Goal: Task Accomplishment & Management: Complete application form

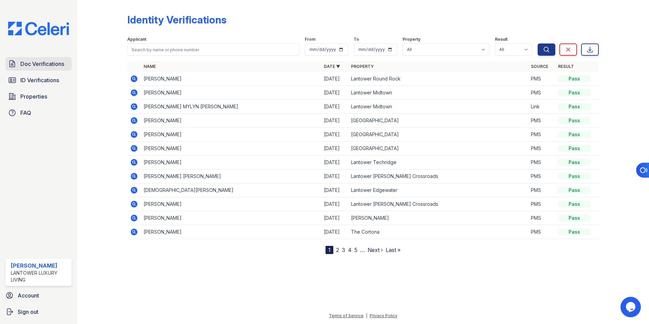
click at [29, 67] on span "Doc Verifications" at bounding box center [42, 64] width 44 height 8
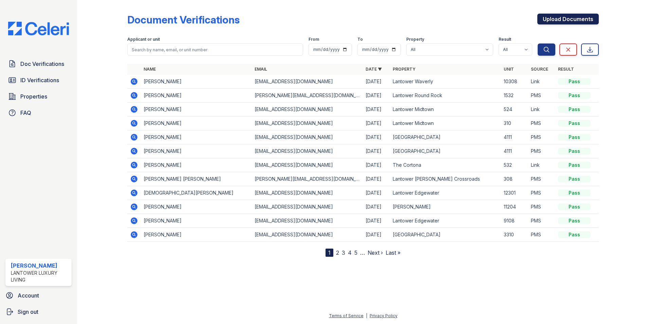
click at [564, 21] on link "Upload Documents" at bounding box center [567, 19] width 61 height 11
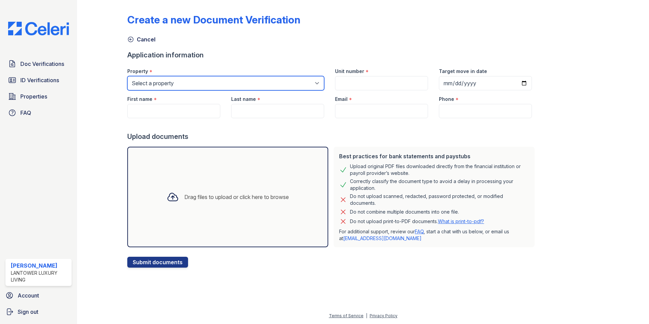
drag, startPoint x: 282, startPoint y: 84, endPoint x: 277, endPoint y: 91, distance: 8.8
click at [282, 84] on select "Select a property Lantower Ambrosio Lantower Asturia Lantower Brandon Crossroad…" at bounding box center [225, 83] width 197 height 14
select select "4684"
click at [127, 76] on select "Select a property Lantower Ambrosio Lantower Asturia Lantower Brandon Crossroad…" at bounding box center [225, 83] width 197 height 14
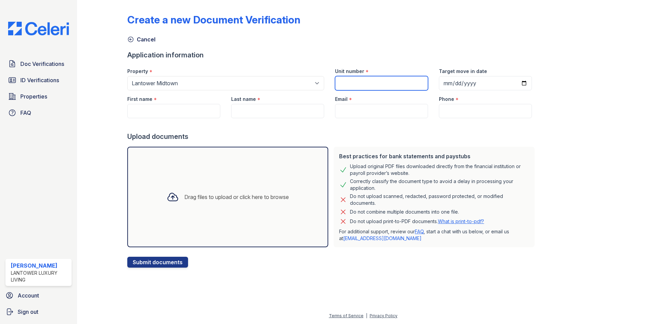
click at [340, 81] on input "Unit number" at bounding box center [381, 83] width 93 height 14
type input "1-310"
click at [187, 108] on input "First name" at bounding box center [173, 111] width 93 height 14
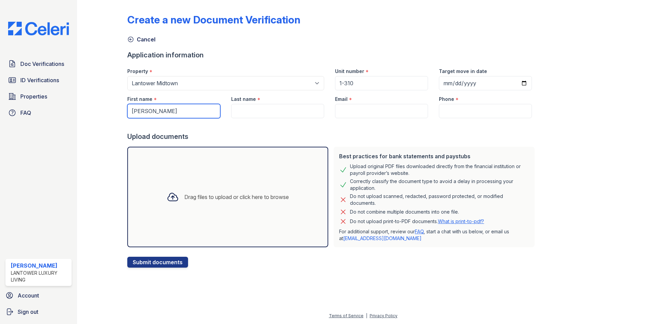
type input "[PERSON_NAME]"
type input "DA"
click at [352, 110] on input "Email" at bounding box center [381, 111] width 93 height 14
paste input "[EMAIL_ADDRESS][DOMAIN_NAME]"
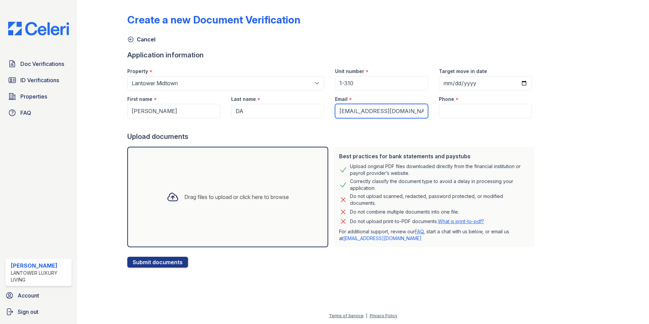
type input "[EMAIL_ADDRESS][DOMAIN_NAME]"
click at [248, 110] on input "DA" at bounding box center [277, 111] width 93 height 14
type input "DAcquisto"
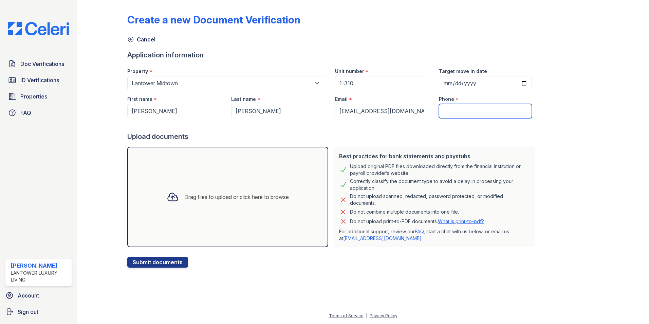
click at [443, 110] on input "Phone" at bounding box center [485, 111] width 93 height 14
paste input "(469) 486-0773"
type input "(469) 486-0773"
click at [188, 196] on div "Drag files to upload or click here to browse" at bounding box center [236, 197] width 105 height 8
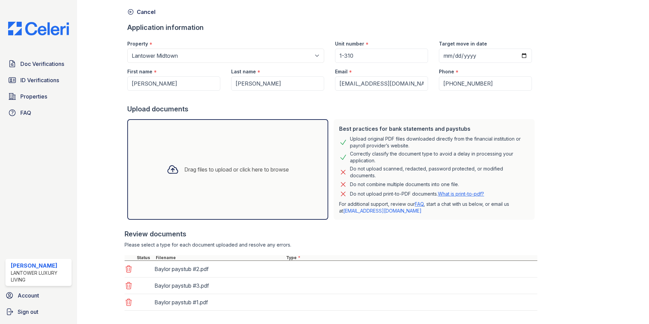
scroll to position [62, 0]
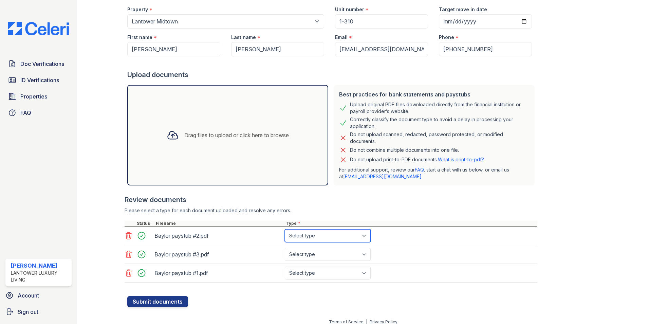
drag, startPoint x: 303, startPoint y: 236, endPoint x: 306, endPoint y: 242, distance: 6.2
click at [303, 236] on select "Select type Paystub Bank Statement Offer Letter Tax Documents Benefit Award Let…" at bounding box center [328, 235] width 86 height 13
select select "paystub"
click at [285, 229] on select "Select type Paystub Bank Statement Offer Letter Tax Documents Benefit Award Let…" at bounding box center [328, 235] width 86 height 13
drag, startPoint x: 310, startPoint y: 253, endPoint x: 311, endPoint y: 258, distance: 4.8
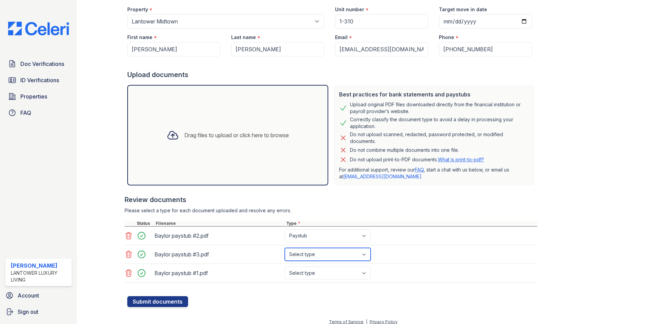
click at [310, 253] on select "Select type Paystub Bank Statement Offer Letter Tax Documents Benefit Award Let…" at bounding box center [328, 254] width 86 height 13
select select "paystub"
click at [285, 248] on select "Select type Paystub Bank Statement Offer Letter Tax Documents Benefit Award Let…" at bounding box center [328, 254] width 86 height 13
click at [313, 273] on select "Select type Paystub Bank Statement Offer Letter Tax Documents Benefit Award Let…" at bounding box center [328, 272] width 86 height 13
select select "paystub"
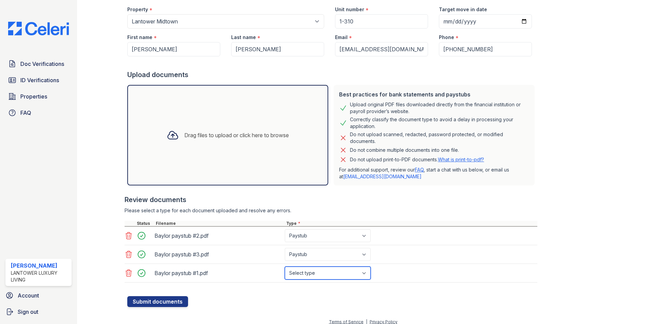
click at [285, 266] on select "Select type Paystub Bank Statement Offer Letter Tax Documents Benefit Award Let…" at bounding box center [328, 272] width 86 height 13
click at [158, 301] on button "Submit documents" at bounding box center [157, 301] width 61 height 11
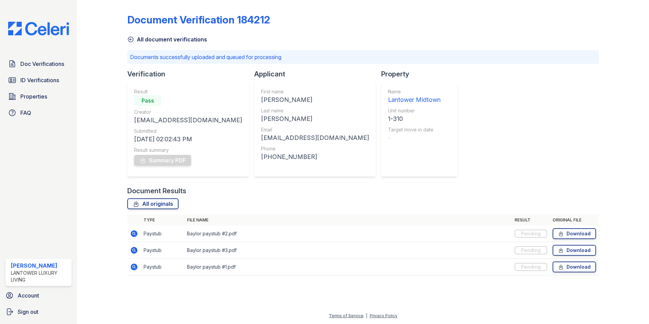
click at [131, 38] on icon at bounding box center [130, 39] width 7 height 7
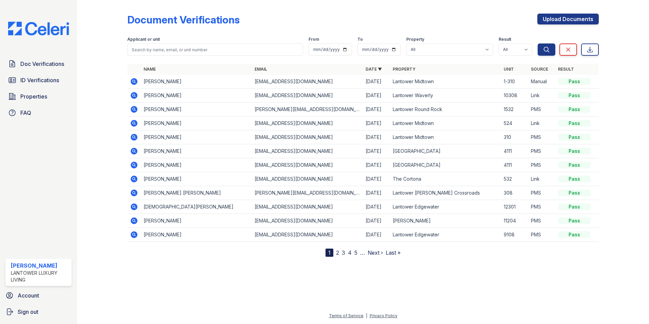
click at [135, 81] on icon at bounding box center [134, 81] width 8 height 8
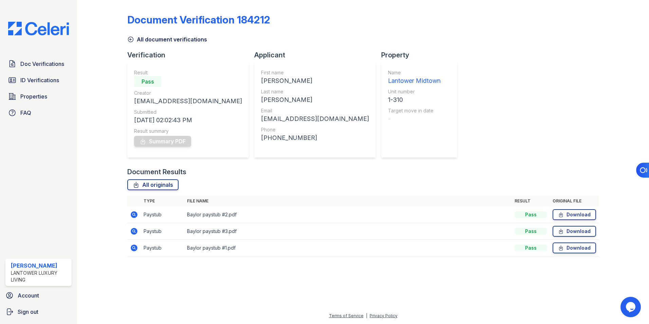
click at [131, 39] on icon at bounding box center [130, 39] width 7 height 7
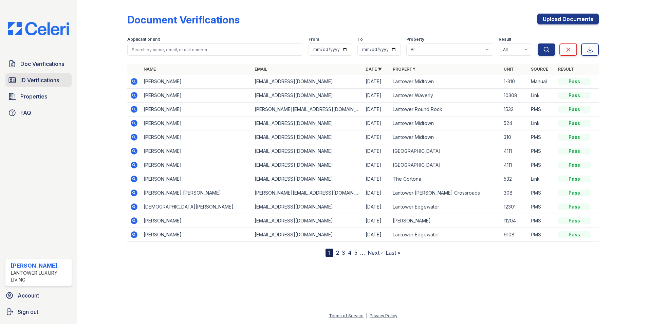
click at [36, 79] on span "ID Verifications" at bounding box center [39, 80] width 39 height 8
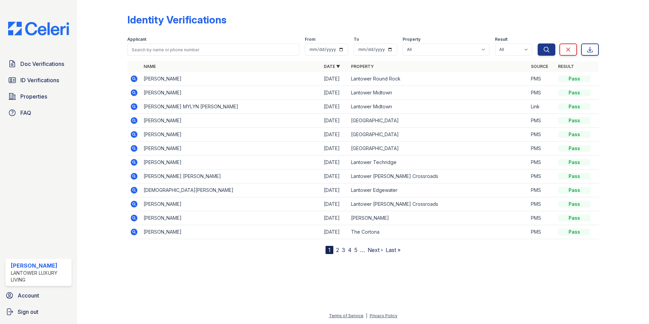
click at [35, 64] on span "Doc Verifications" at bounding box center [42, 64] width 44 height 8
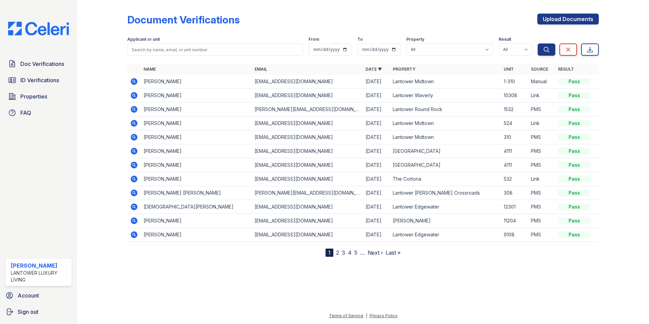
click at [133, 80] on icon at bounding box center [134, 81] width 8 height 8
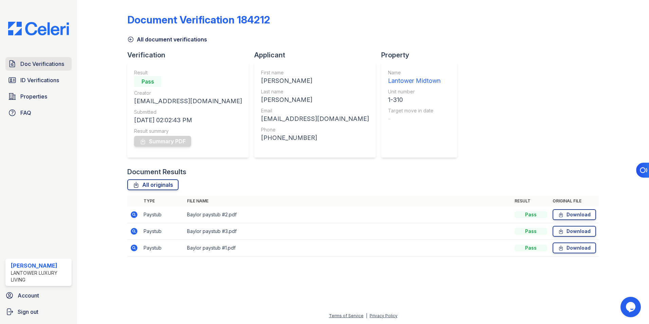
drag, startPoint x: 29, startPoint y: 60, endPoint x: 31, endPoint y: 69, distance: 8.7
click at [29, 60] on span "Doc Verifications" at bounding box center [42, 64] width 44 height 8
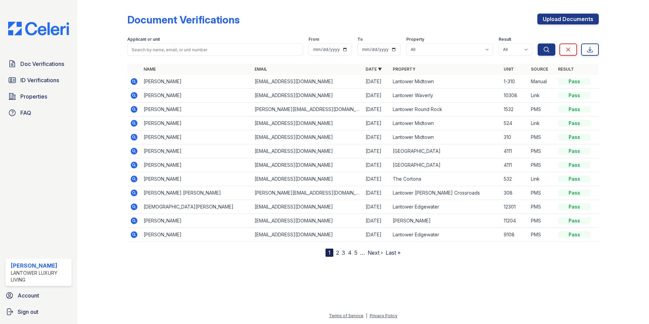
click at [132, 80] on icon at bounding box center [134, 81] width 7 height 7
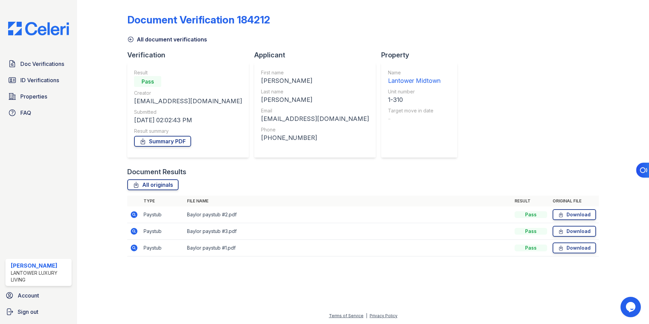
click at [94, 112] on div at bounding box center [107, 133] width 39 height 260
click at [167, 139] on link "Summary PDF" at bounding box center [162, 141] width 57 height 11
drag, startPoint x: 41, startPoint y: 62, endPoint x: 68, endPoint y: 49, distance: 30.2
click at [41, 62] on span "Doc Verifications" at bounding box center [42, 64] width 44 height 8
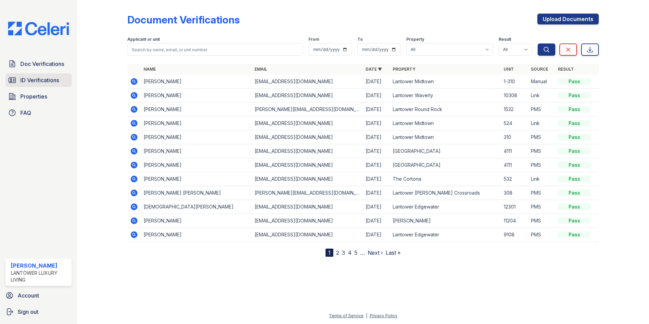
click at [49, 84] on span "ID Verifications" at bounding box center [39, 80] width 39 height 8
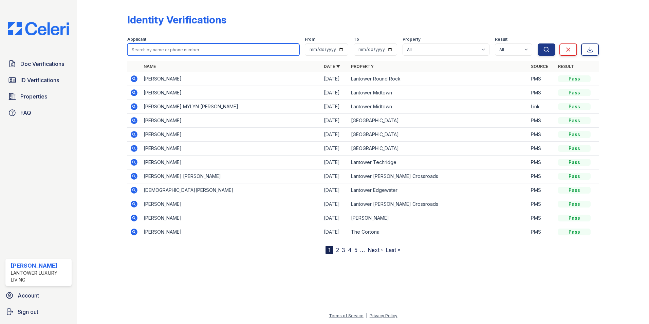
click at [154, 49] on input "search" at bounding box center [213, 49] width 172 height 12
type input "riggs"
click at [538, 43] on button "Search" at bounding box center [547, 49] width 18 height 12
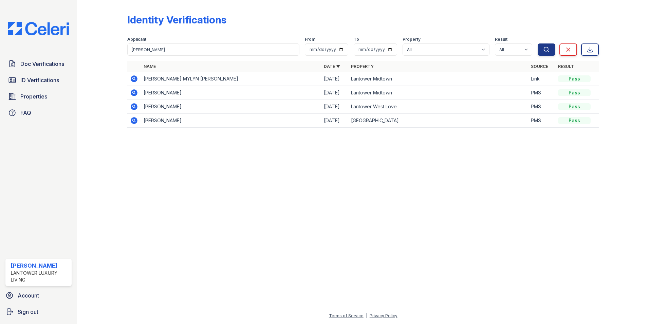
click at [134, 79] on icon at bounding box center [134, 79] width 8 height 8
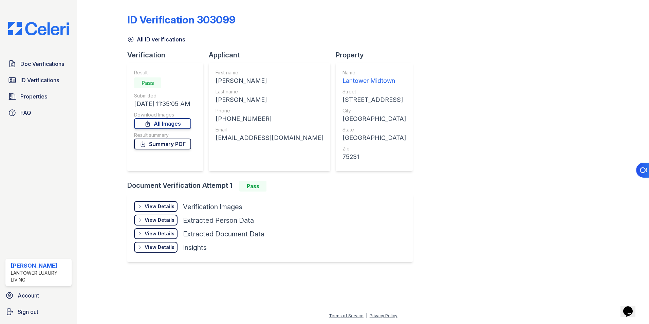
click at [166, 148] on link "Summary PDF" at bounding box center [162, 143] width 57 height 11
click at [159, 207] on div "View Details" at bounding box center [160, 206] width 30 height 7
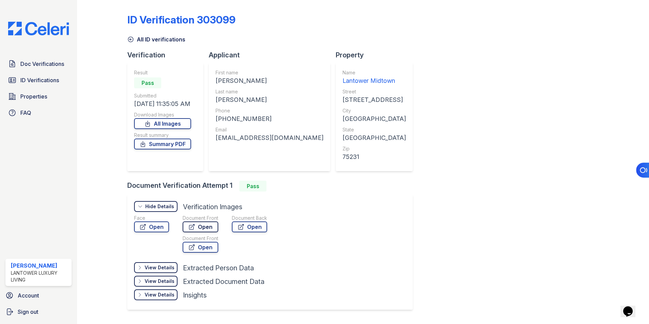
click at [200, 227] on link "Open" at bounding box center [201, 226] width 36 height 11
click at [34, 66] on span "Doc Verifications" at bounding box center [42, 64] width 44 height 8
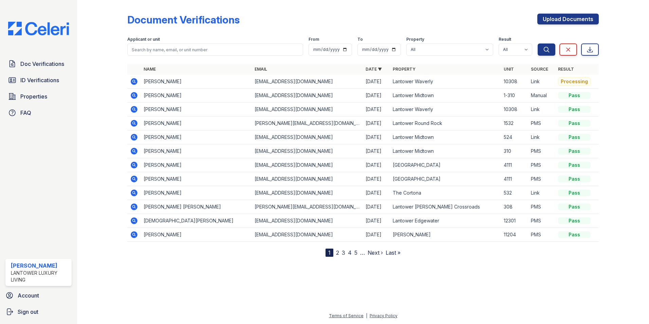
click at [133, 137] on icon at bounding box center [134, 137] width 2 height 2
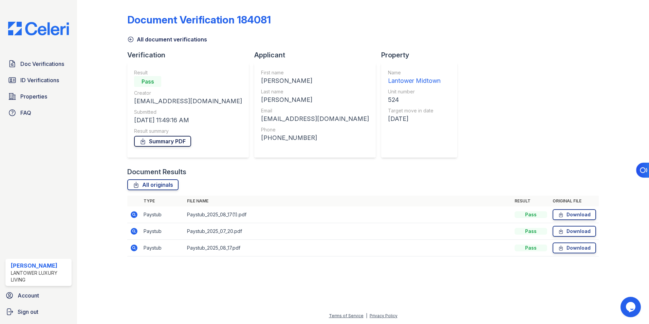
click at [159, 141] on link "Summary PDF" at bounding box center [162, 141] width 57 height 11
drag, startPoint x: 613, startPoint y: 243, endPoint x: 609, endPoint y: 238, distance: 6.8
click at [613, 243] on div at bounding box center [618, 133] width 39 height 260
click at [576, 213] on link "Download" at bounding box center [574, 214] width 43 height 11
click at [572, 231] on link "Download" at bounding box center [574, 231] width 43 height 11
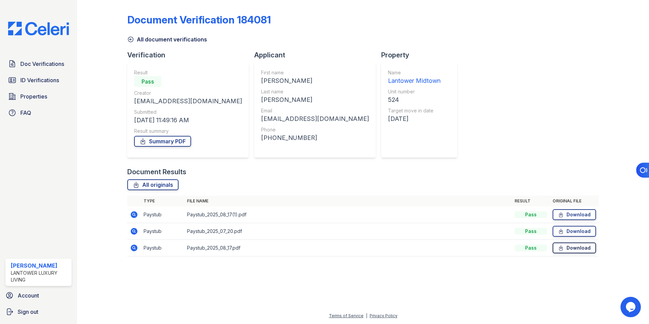
click at [572, 248] on link "Download" at bounding box center [574, 247] width 43 height 11
